Goal: Check status: Check status

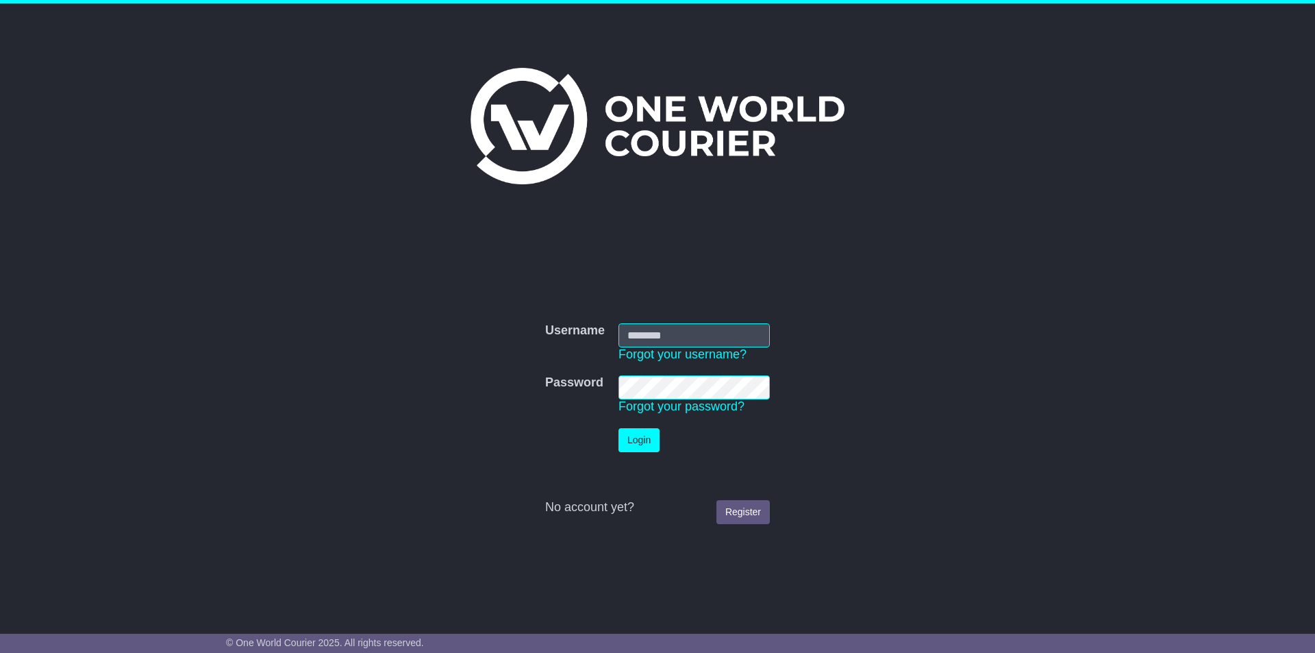
click at [691, 333] on input "Username" at bounding box center [694, 335] width 151 height 24
type input "**********"
click button "Login" at bounding box center [639, 440] width 41 height 24
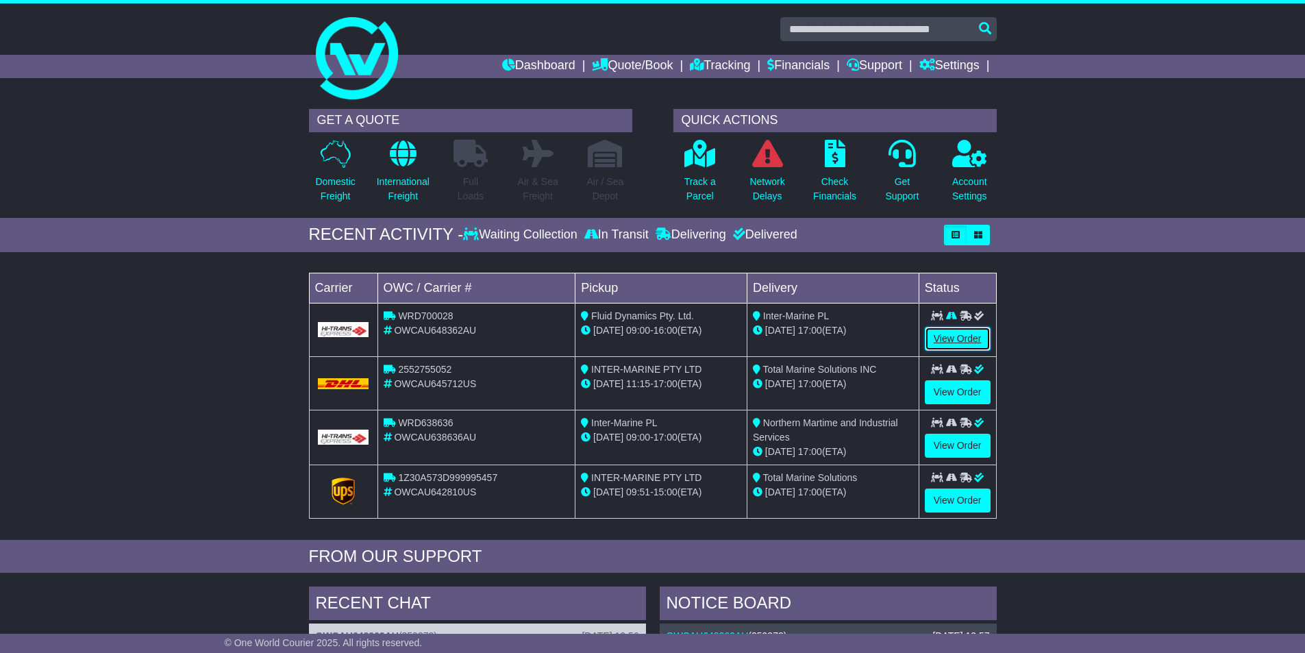
click at [956, 330] on link "View Order" at bounding box center [958, 339] width 66 height 24
